Goal: Task Accomplishment & Management: Use online tool/utility

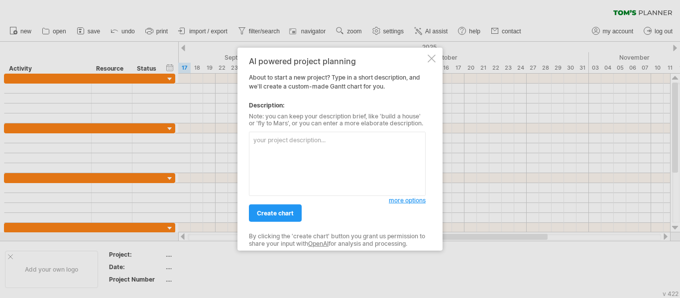
click at [295, 138] on textarea at bounding box center [337, 164] width 177 height 64
paste textarea "1. Project Overview Project Title: Daemyung Manufacturing Equipment Server and …"
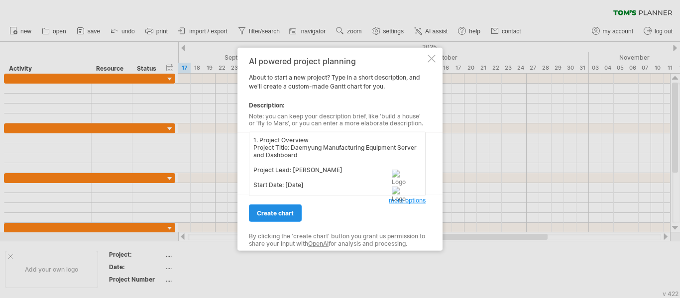
type textarea "1. Project Overview Project Title: Daemyung Manufacturing Equipment Server and …"
click at [277, 217] on span "create chart" at bounding box center [275, 213] width 37 height 7
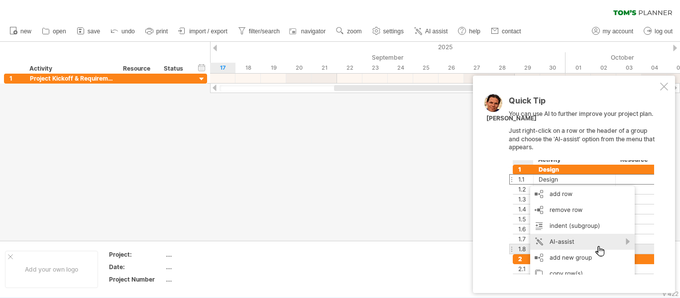
click at [661, 86] on div at bounding box center [664, 87] width 8 height 8
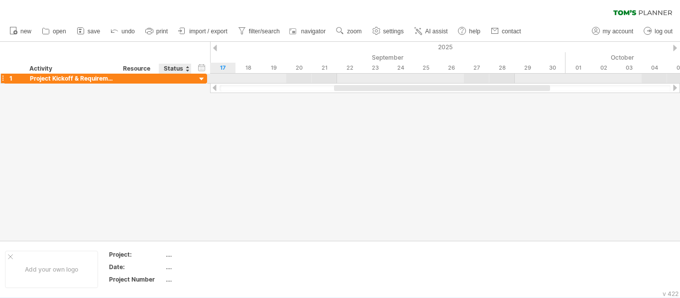
click at [206, 79] on div at bounding box center [201, 79] width 9 height 9
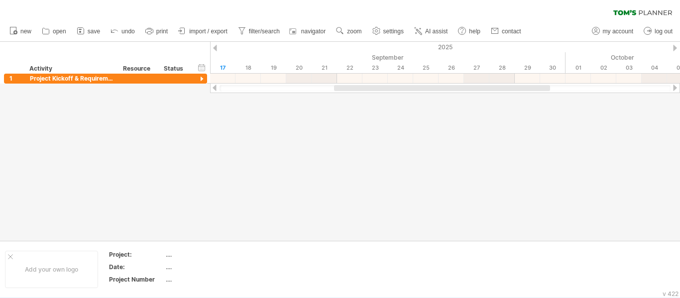
click at [215, 88] on div at bounding box center [215, 88] width 8 height 6
click at [434, 34] on span "AI assist" at bounding box center [436, 31] width 22 height 7
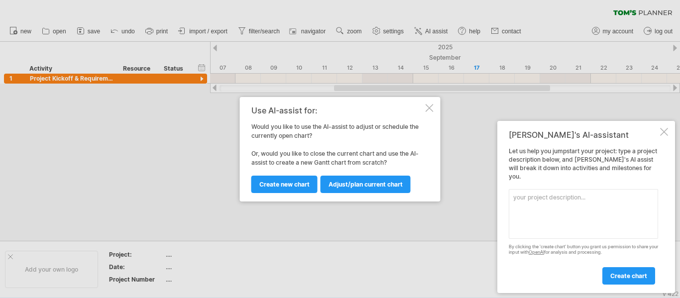
click at [423, 107] on div "Use AI-assist for:" at bounding box center [337, 110] width 172 height 9
click at [433, 108] on div at bounding box center [430, 108] width 8 height 8
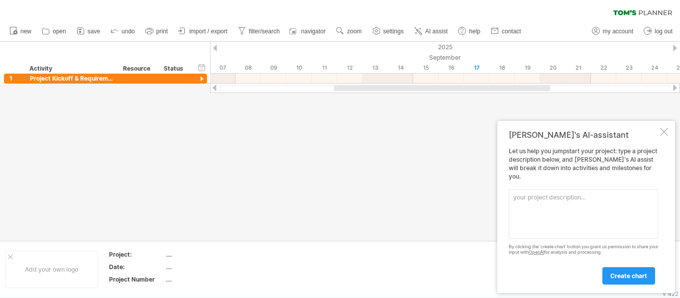
click at [666, 136] on div at bounding box center [664, 132] width 8 height 8
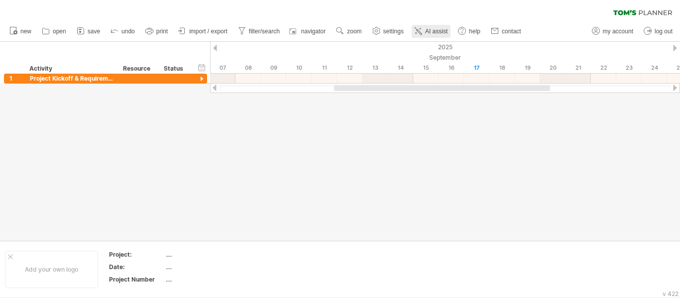
click at [434, 28] on span "AI assist" at bounding box center [436, 31] width 22 height 7
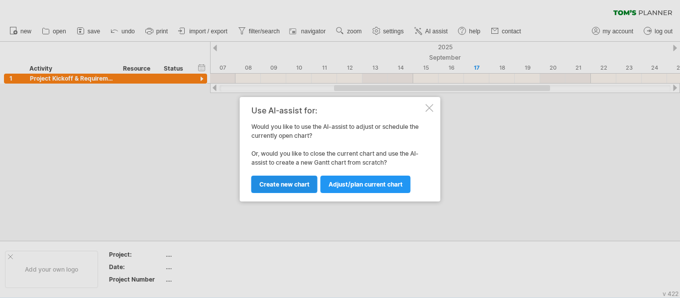
click at [294, 189] on link "Create new chart" at bounding box center [284, 184] width 66 height 17
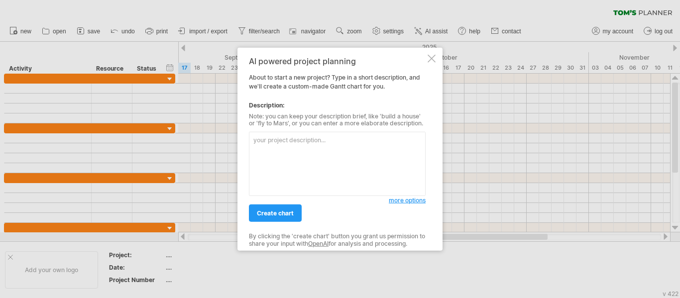
click at [282, 149] on textarea at bounding box center [337, 164] width 177 height 64
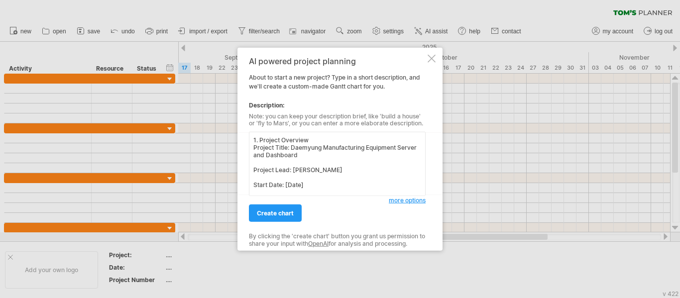
scroll to position [161, 0]
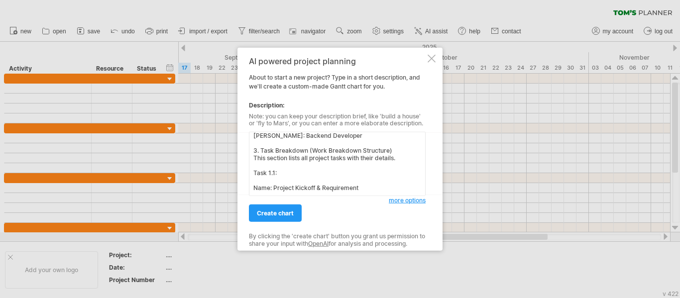
type textarea "1. Project Overview Project Title: Daemyung Manufacturing Equipment Server and …"
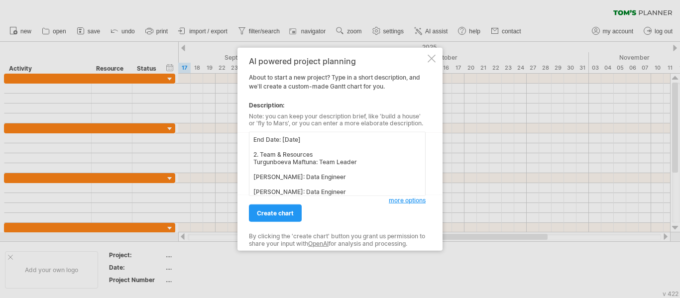
scroll to position [0, 0]
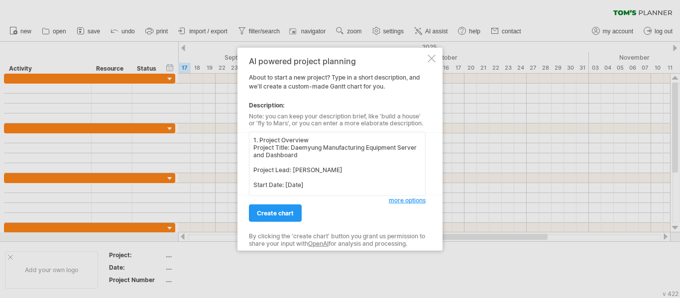
drag, startPoint x: 359, startPoint y: 185, endPoint x: 263, endPoint y: 117, distance: 117.5
click at [263, 117] on div "AI powered project planning About to start a new project? Type in a short descr…" at bounding box center [337, 149] width 177 height 186
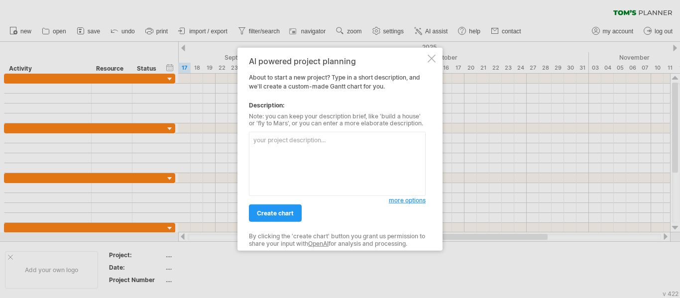
paste textarea "1. Project Overview Project Title: Daemyung Manufacturing Equipment Server and …"
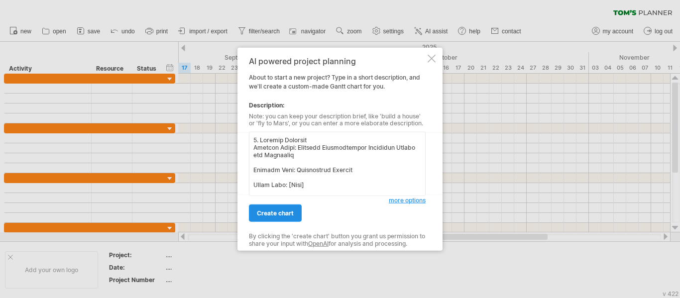
type textarea "1. Project Overview Project Title: Daemyung Manufacturing Equipment Server and …"
click at [286, 215] on span "create chart" at bounding box center [275, 213] width 37 height 7
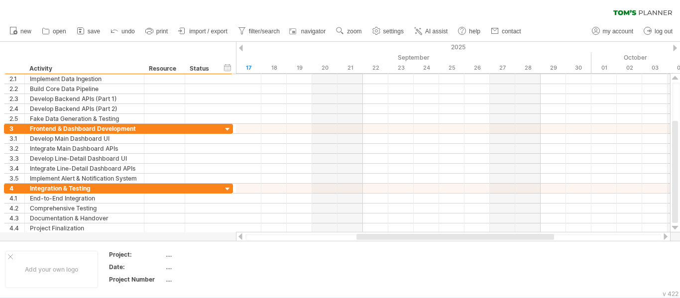
drag, startPoint x: 676, startPoint y: 176, endPoint x: 395, endPoint y: 158, distance: 281.7
click at [395, 158] on div "Trying to reach [DOMAIN_NAME] Connected again... 0% clear filter new 1" at bounding box center [340, 149] width 680 height 298
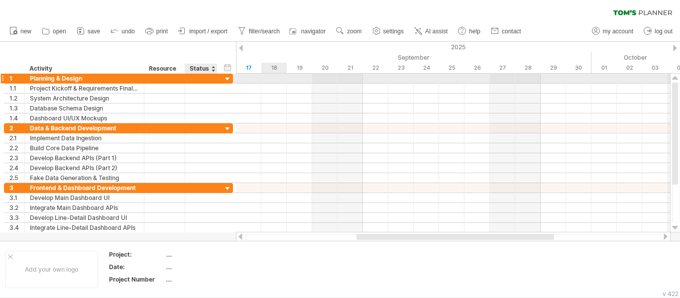
click at [226, 80] on div at bounding box center [227, 79] width 9 height 9
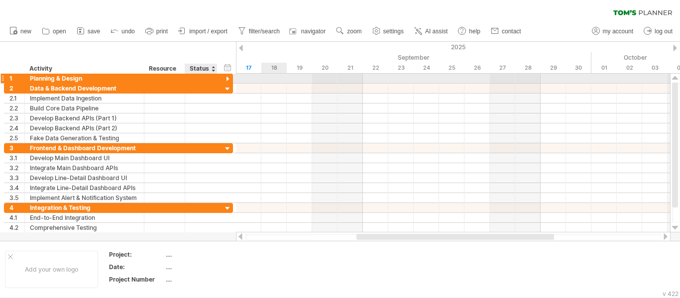
click at [226, 80] on div at bounding box center [227, 79] width 9 height 9
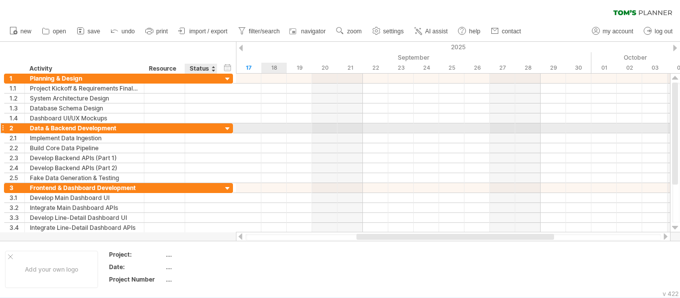
click at [223, 130] on div at bounding box center [227, 128] width 9 height 9
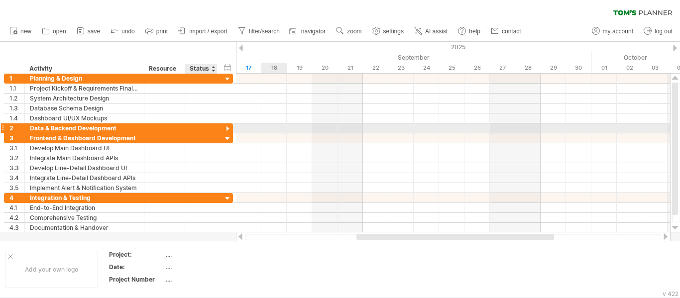
click at [223, 130] on div at bounding box center [227, 128] width 9 height 9
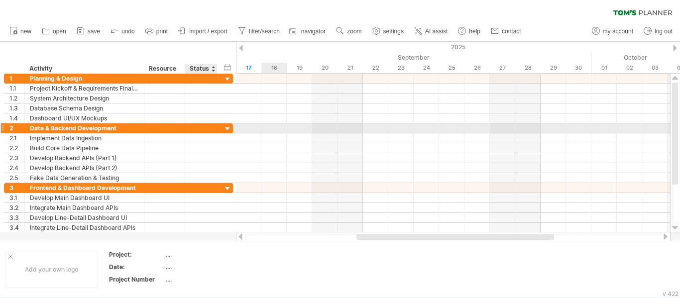
click at [223, 130] on div at bounding box center [227, 128] width 9 height 9
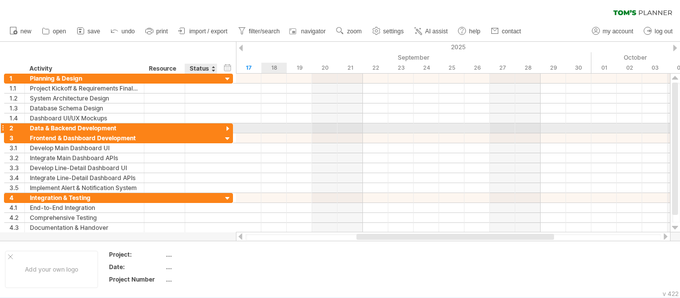
click at [229, 128] on div at bounding box center [227, 128] width 9 height 9
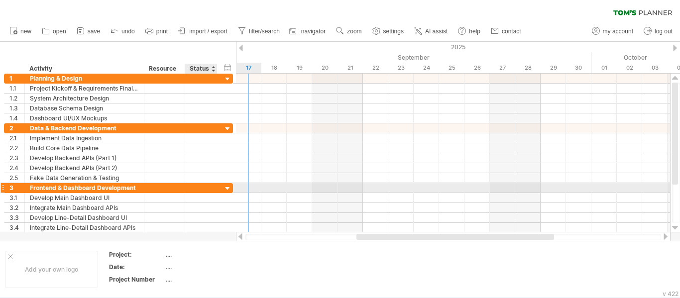
click at [225, 191] on div at bounding box center [227, 188] width 9 height 9
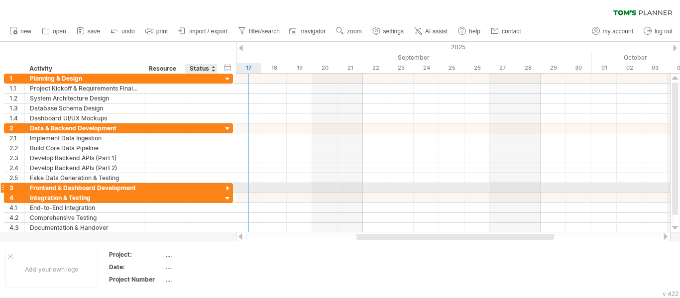
click at [225, 191] on div at bounding box center [227, 188] width 9 height 9
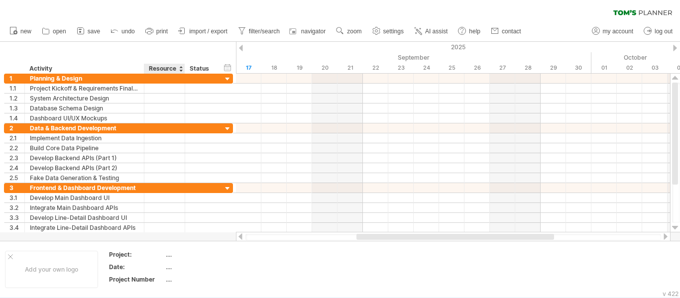
click at [178, 70] on div "Resource" at bounding box center [164, 69] width 30 height 10
click at [421, 30] on icon at bounding box center [418, 31] width 10 height 10
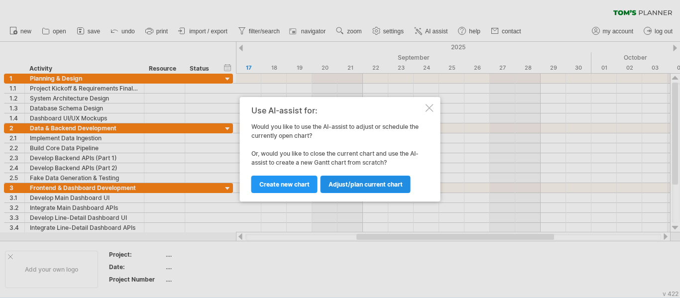
click at [365, 189] on link "Adjust/plan current chart" at bounding box center [365, 184] width 90 height 17
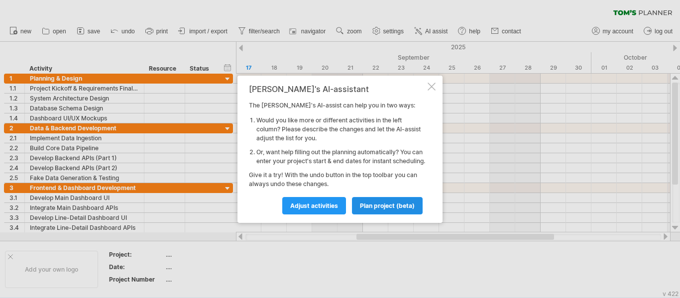
click at [373, 206] on link "plan project (beta)" at bounding box center [387, 205] width 71 height 17
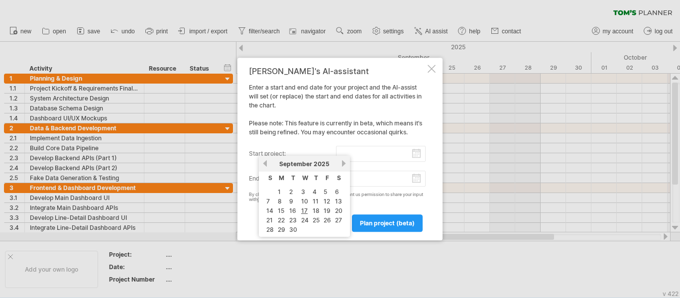
click at [417, 153] on input "start project:" at bounding box center [381, 154] width 90 height 16
click at [313, 192] on link "4" at bounding box center [315, 191] width 6 height 9
type input "********"
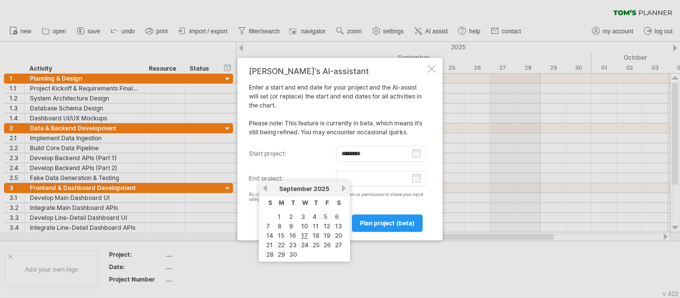
click at [414, 181] on input "end project:" at bounding box center [381, 179] width 90 height 16
click at [341, 187] on link "next" at bounding box center [343, 188] width 7 height 7
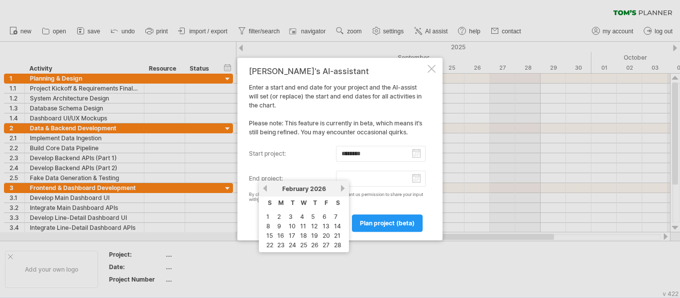
click at [341, 187] on link "next" at bounding box center [342, 188] width 7 height 7
click at [264, 189] on link "previous" at bounding box center [264, 188] width 7 height 7
click at [342, 187] on link "next" at bounding box center [342, 188] width 7 height 7
click at [342, 187] on link "next" at bounding box center [343, 188] width 7 height 7
click at [265, 187] on link "previous" at bounding box center [264, 188] width 7 height 7
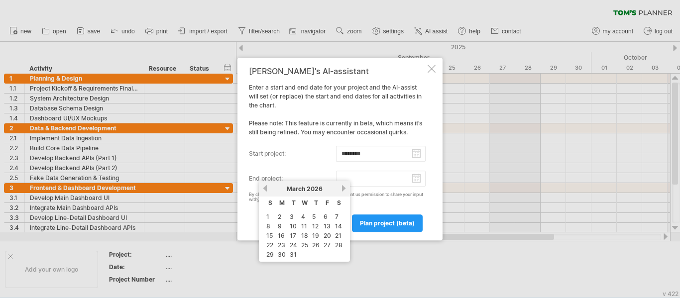
click at [265, 187] on link "previous" at bounding box center [264, 188] width 7 height 7
click at [301, 238] on link "17" at bounding box center [304, 235] width 8 height 9
type input "********"
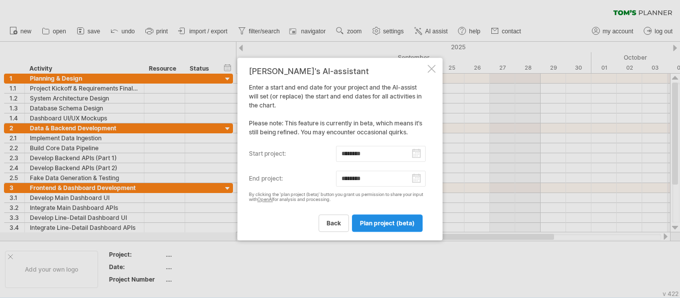
click at [387, 226] on span "plan project (beta)" at bounding box center [387, 222] width 55 height 7
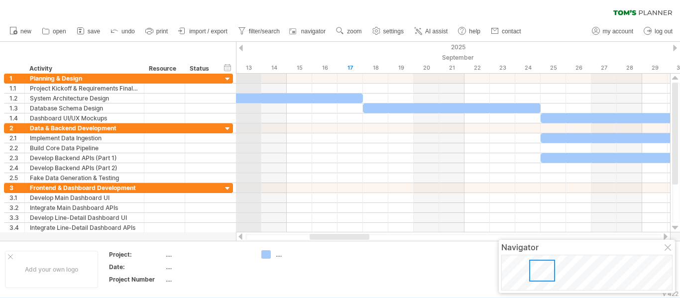
click at [244, 51] on div "2025" at bounding box center [83, 47] width 2081 height 10
click at [260, 10] on div "clear filter reapply filter" at bounding box center [340, 10] width 680 height 21
click at [465, 36] on div at bounding box center [462, 31] width 10 height 10
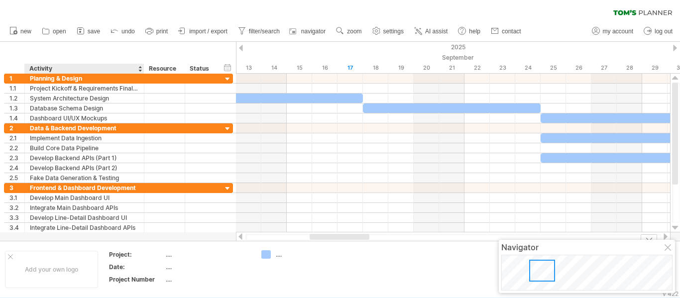
click at [120, 263] on div "Date:" at bounding box center [136, 267] width 55 height 8
click at [168, 254] on div "...." at bounding box center [208, 254] width 84 height 8
click at [172, 256] on input "text" at bounding box center [206, 254] width 80 height 8
click at [176, 275] on table "Project: .... Date: .... Project Number ...." at bounding box center [179, 269] width 143 height 38
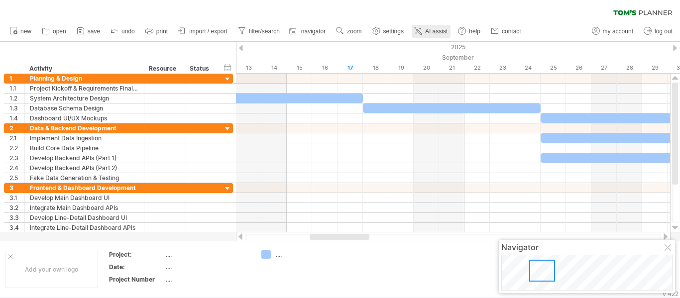
click at [438, 30] on span "AI assist" at bounding box center [436, 31] width 22 height 7
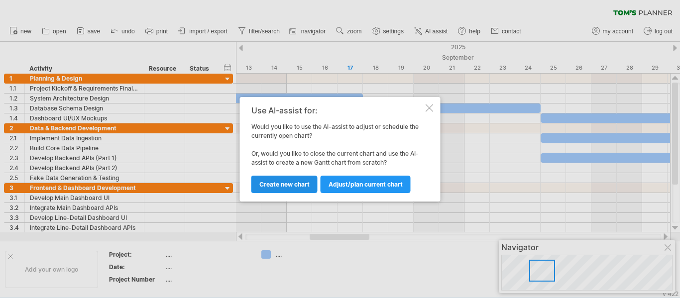
click at [303, 185] on span "Create new chart" at bounding box center [284, 184] width 50 height 7
